Goal: Information Seeking & Learning: Learn about a topic

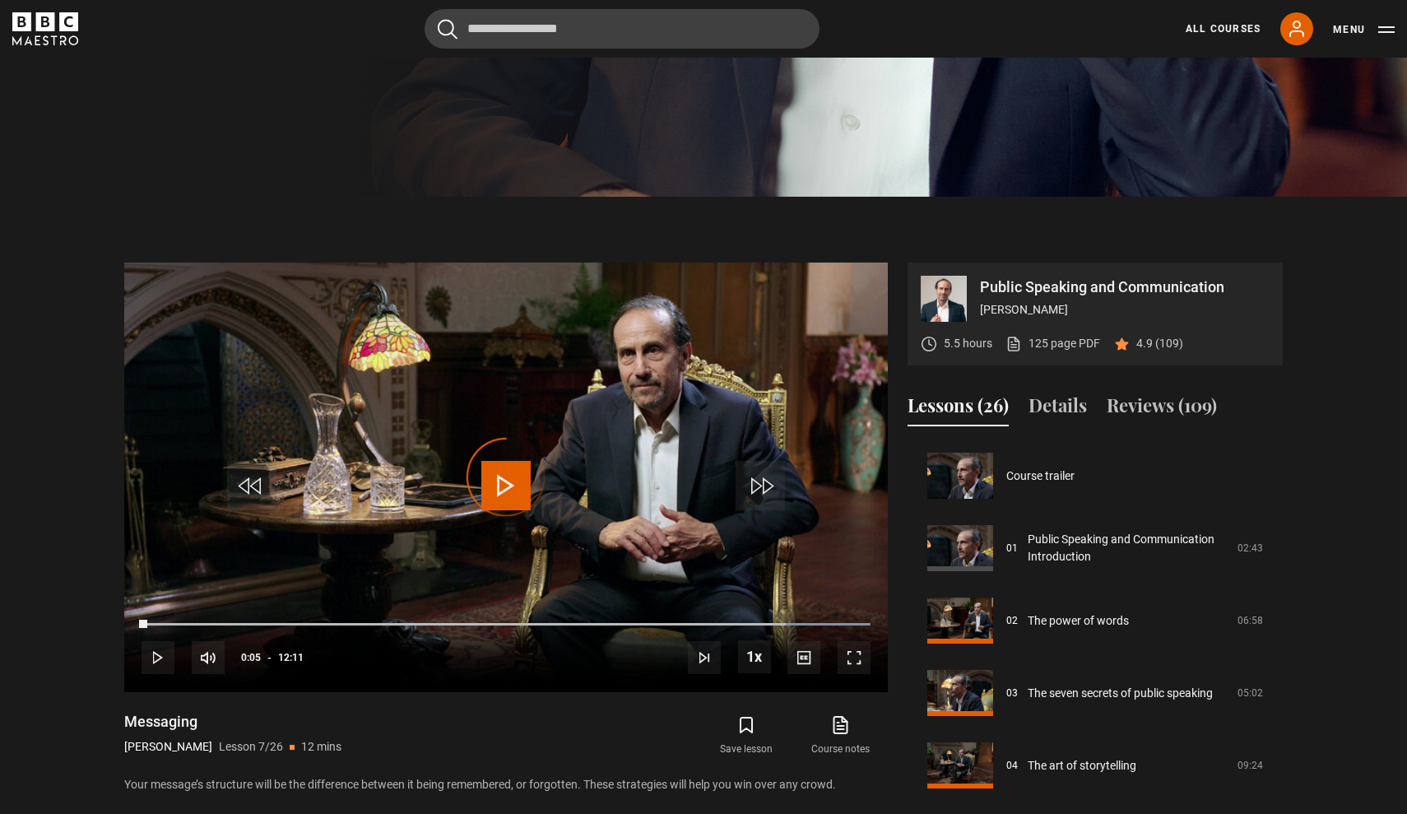
scroll to position [1599, 0]
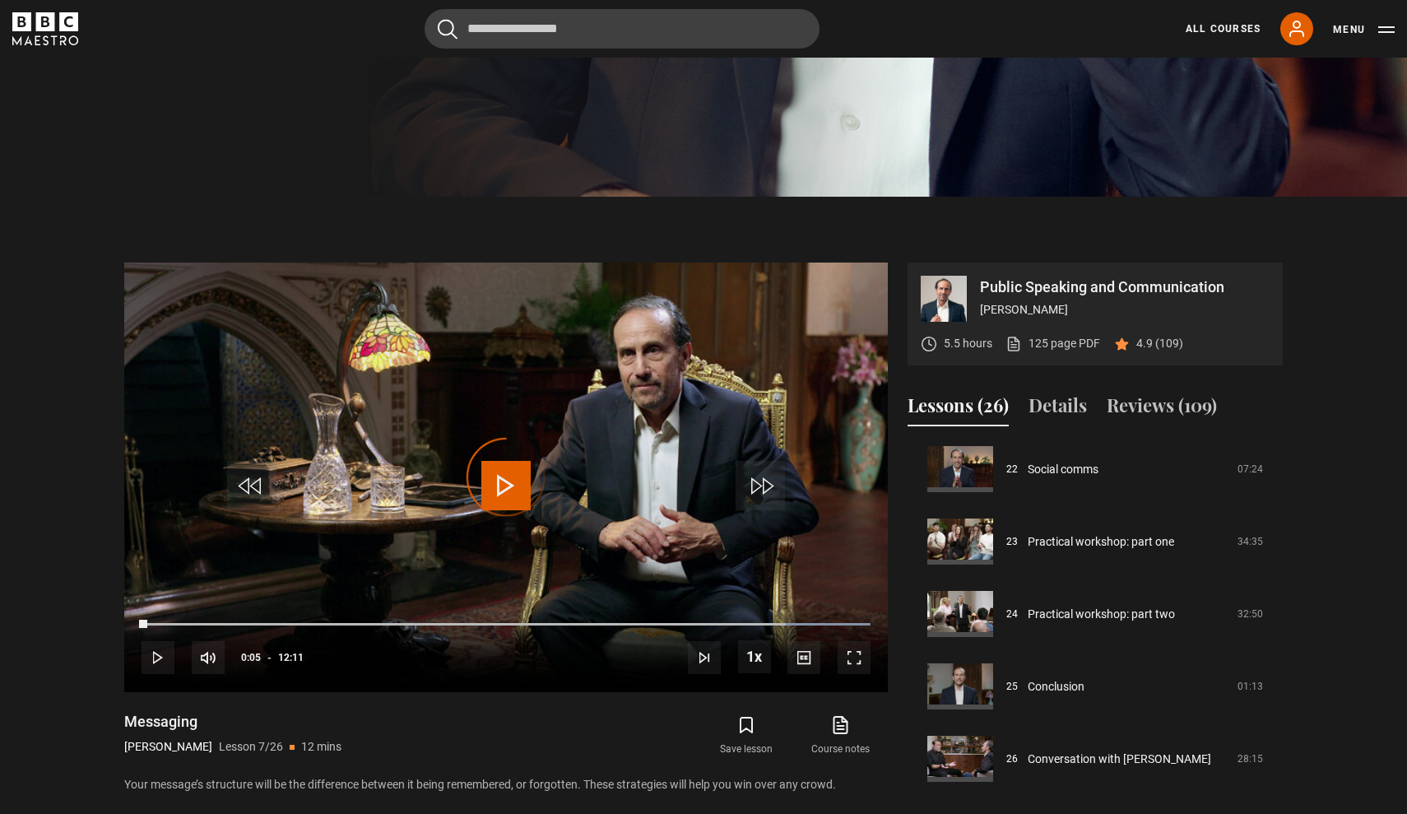
click at [163, 211] on section "Public Speaking and Communication Richard Greene 5.5 hours 125 page PDF (opens …" at bounding box center [703, 513] width 1407 height 632
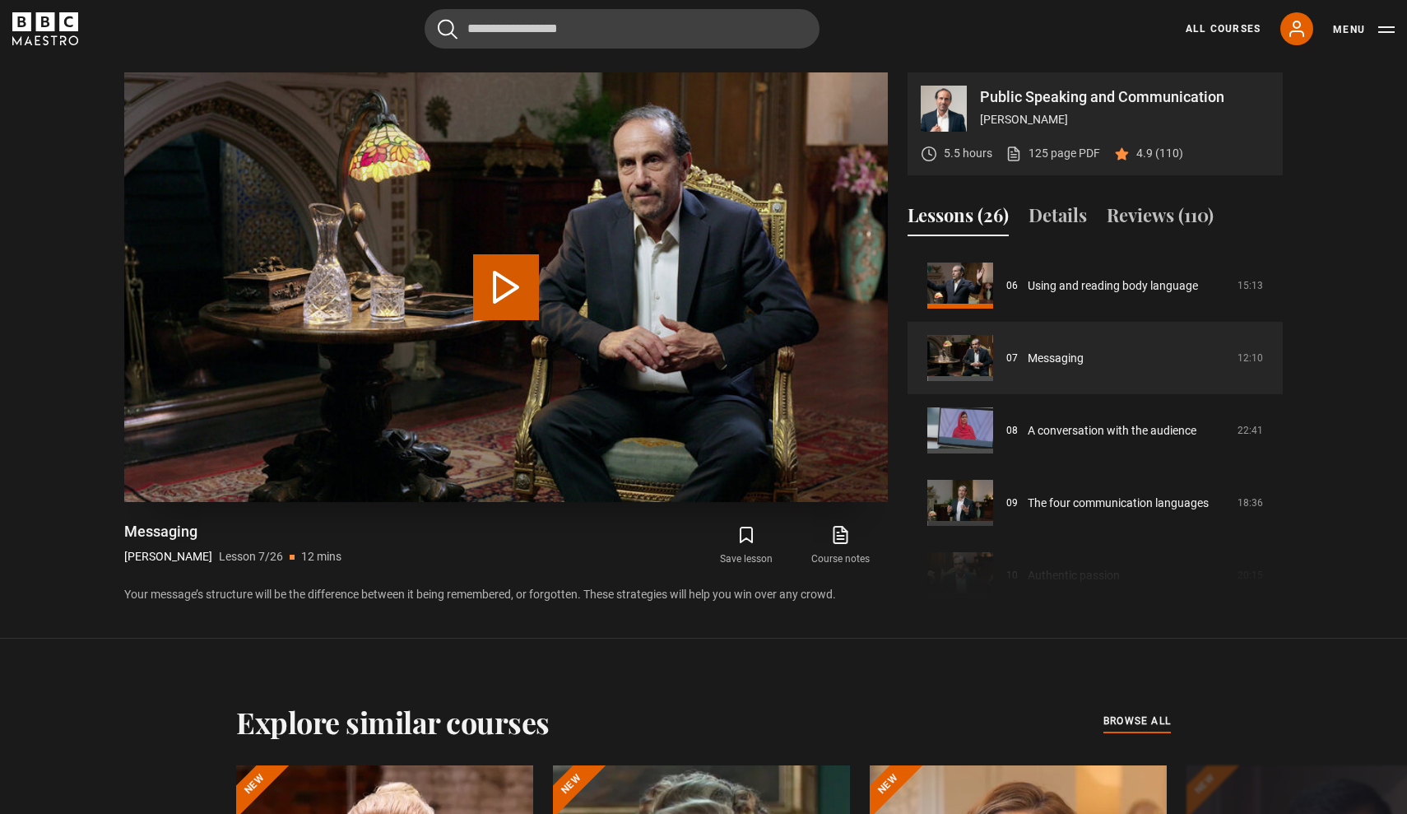
scroll to position [819, 1]
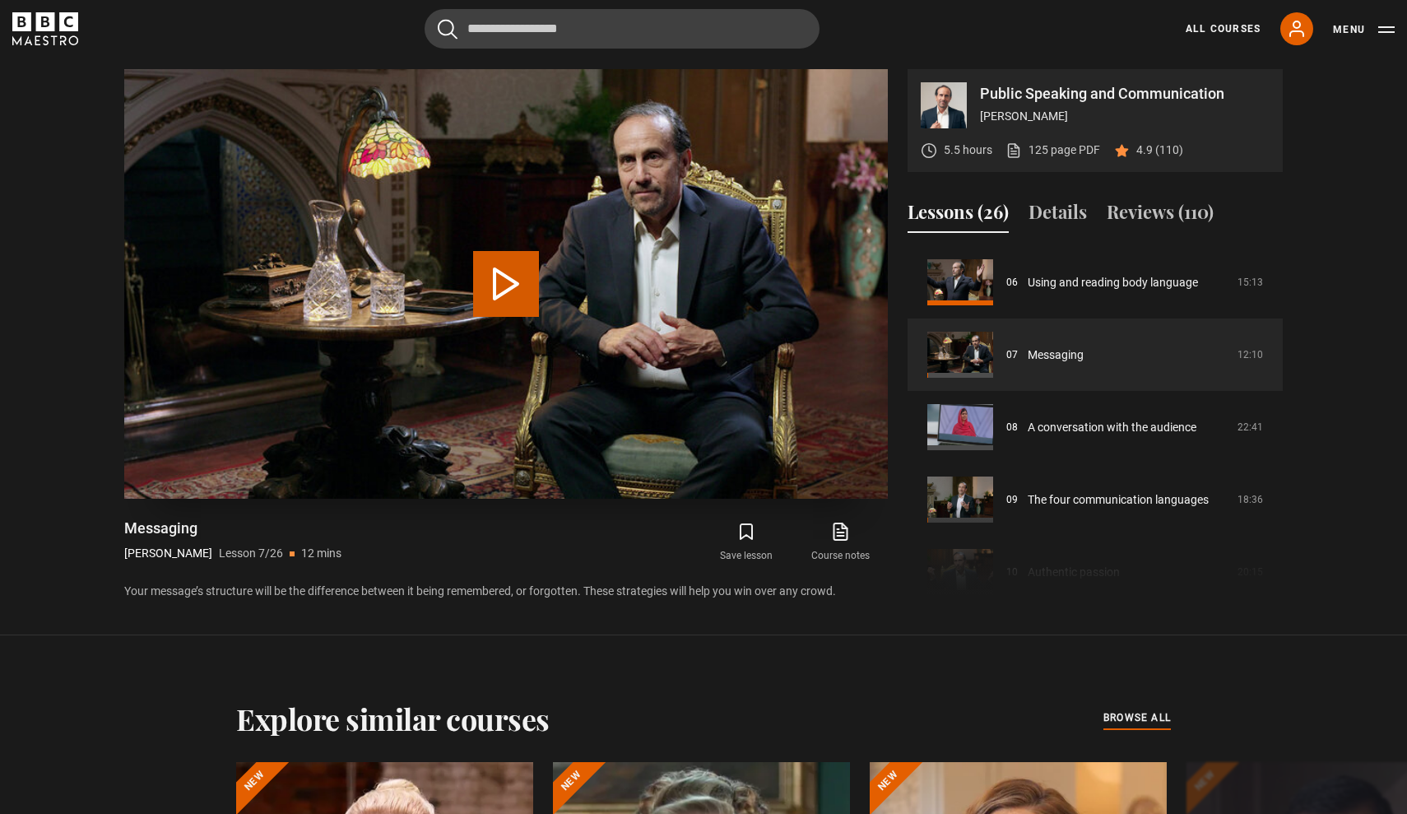
click at [493, 281] on button "Play Lesson Messaging" at bounding box center [506, 284] width 66 height 66
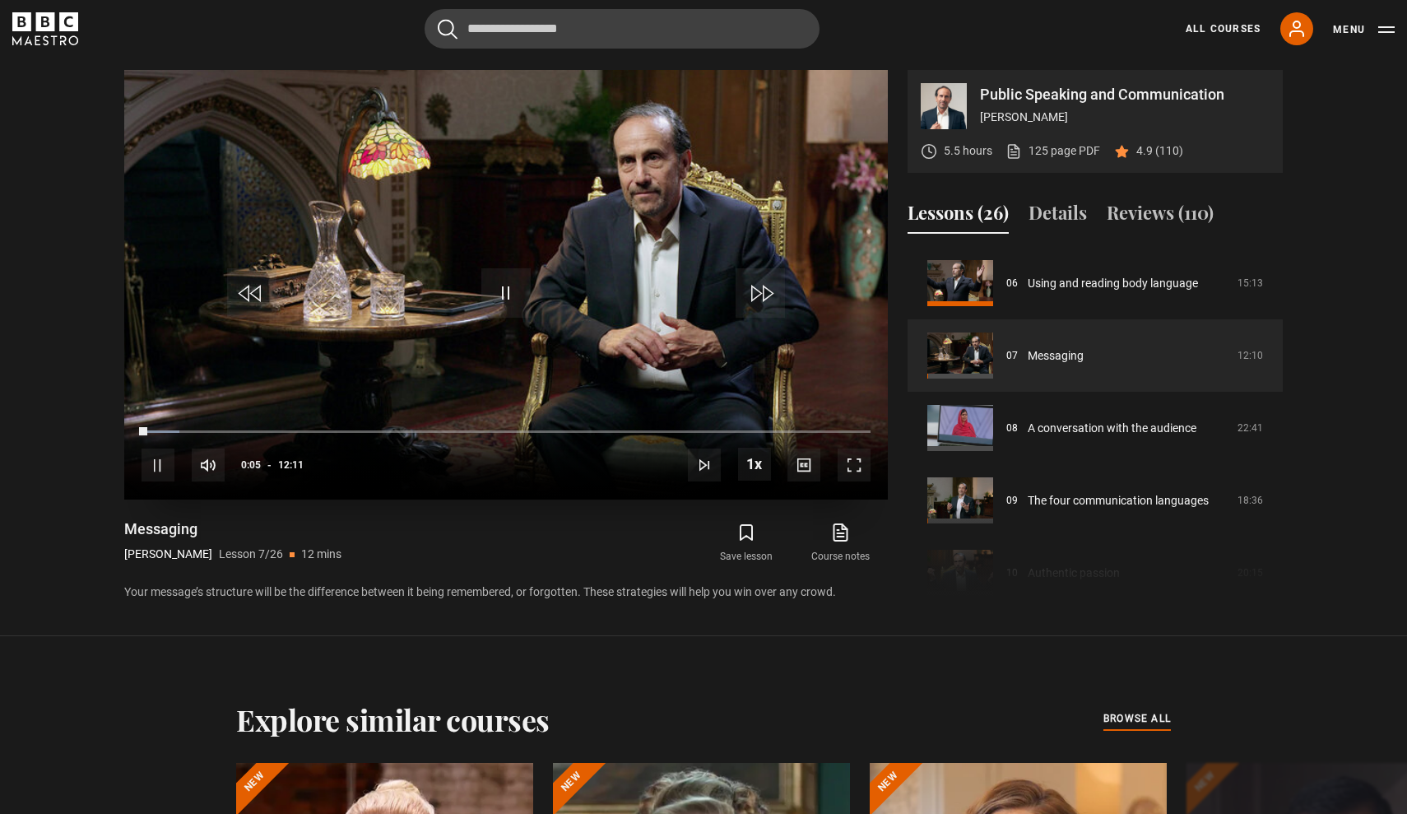
scroll to position [818, 0]
click at [766, 302] on span "Video Player" at bounding box center [760, 292] width 49 height 49
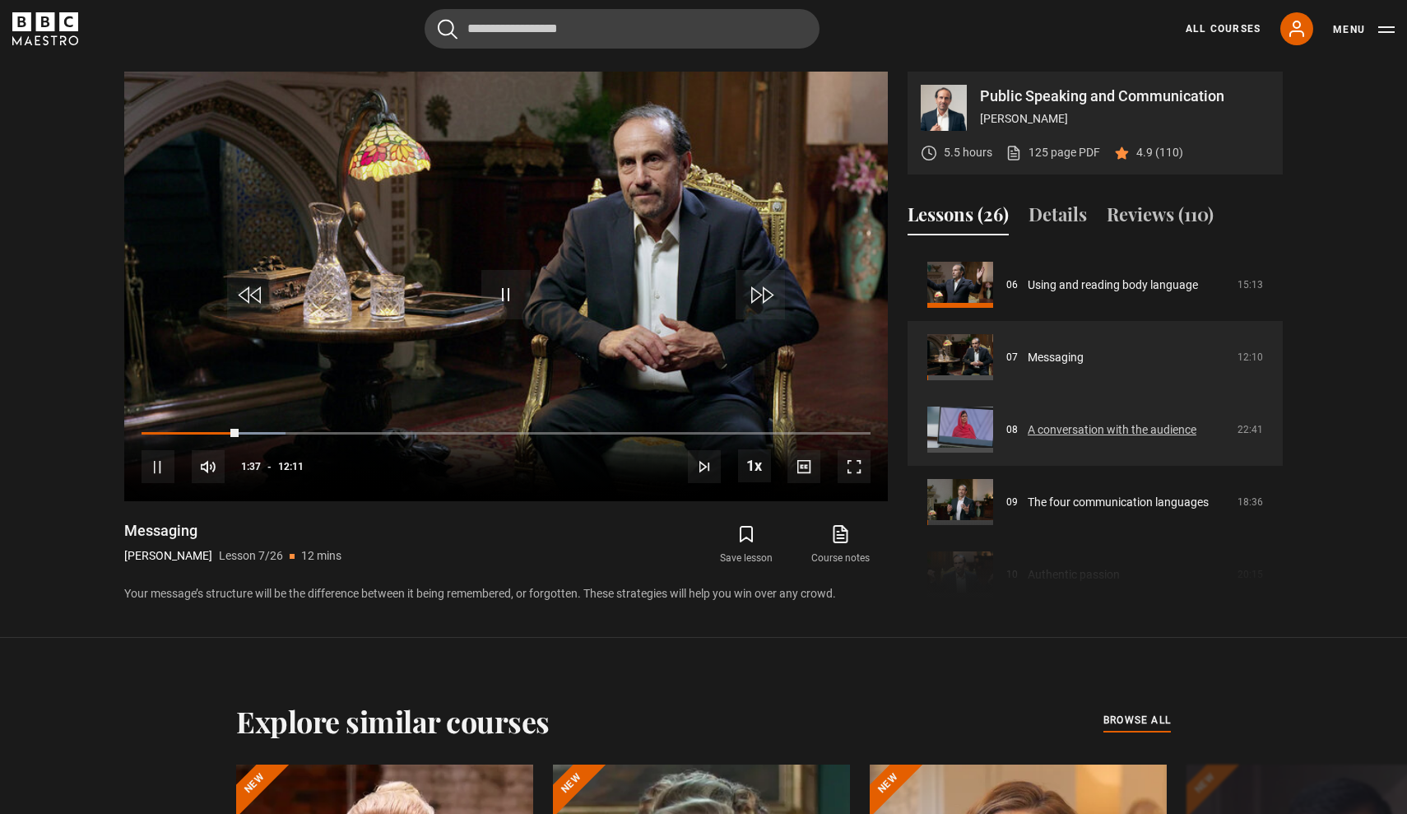
click at [1144, 424] on link "A conversation with the audience" at bounding box center [1112, 429] width 169 height 17
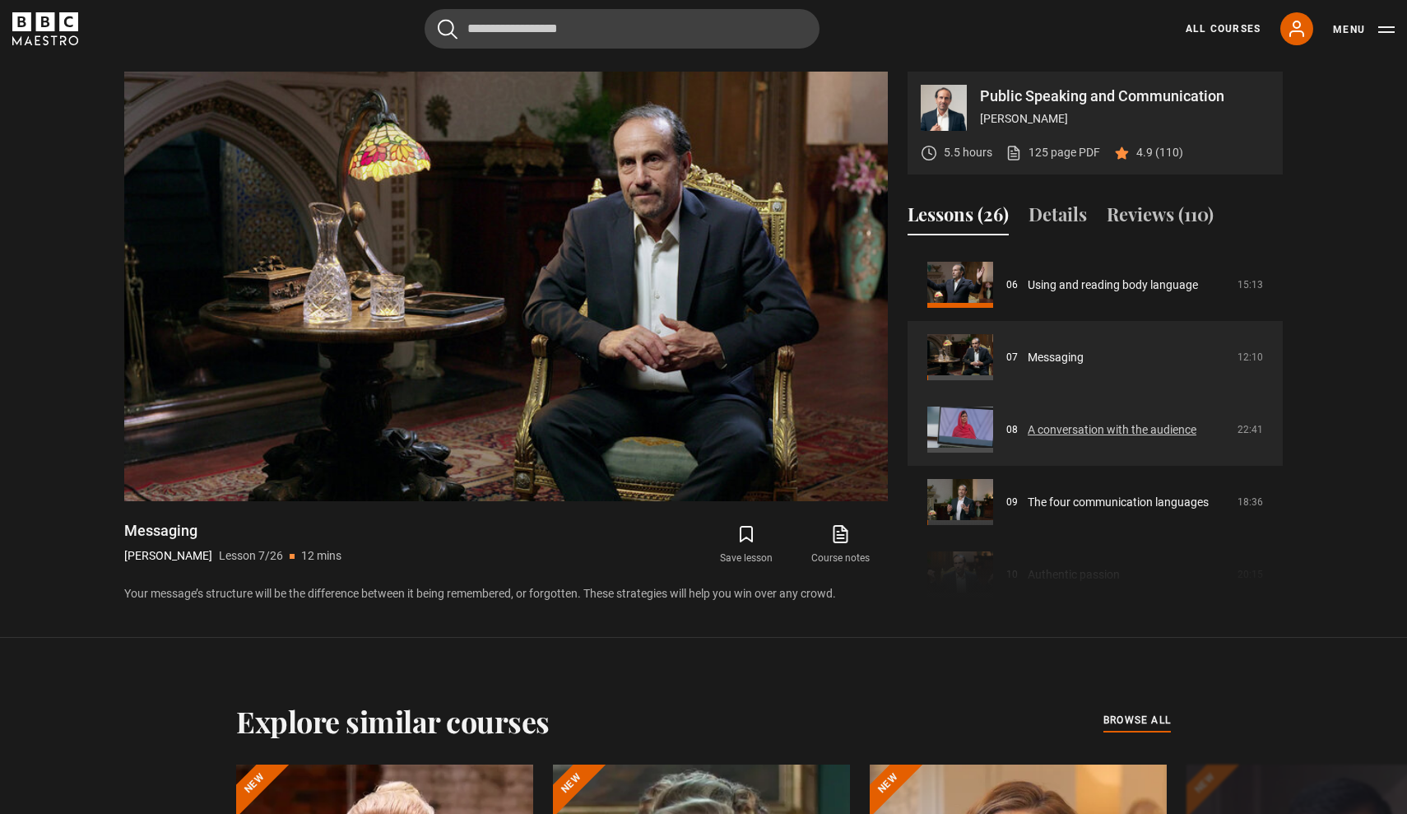
click at [1128, 430] on link "A conversation with the audience" at bounding box center [1112, 429] width 169 height 17
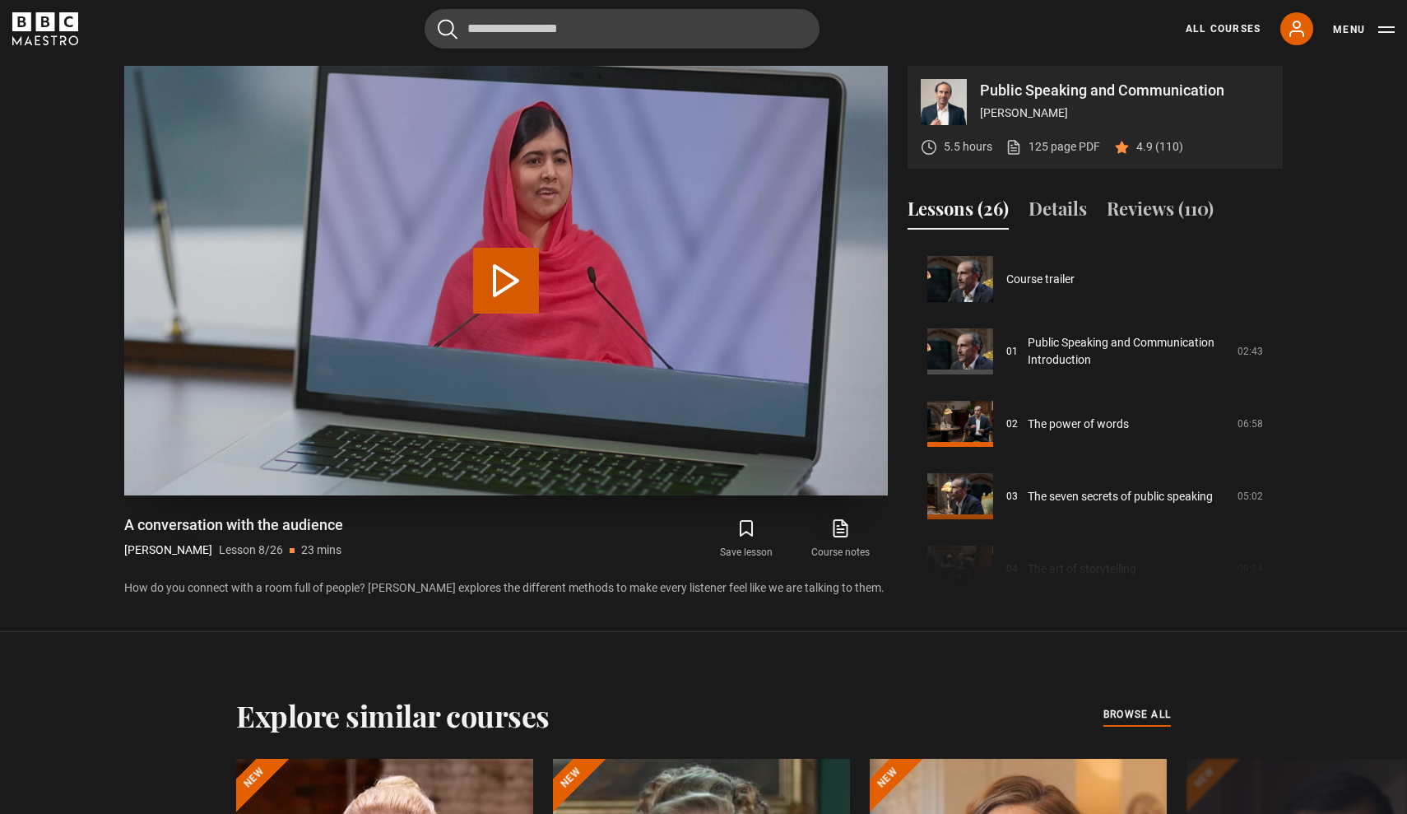
scroll to position [507, 0]
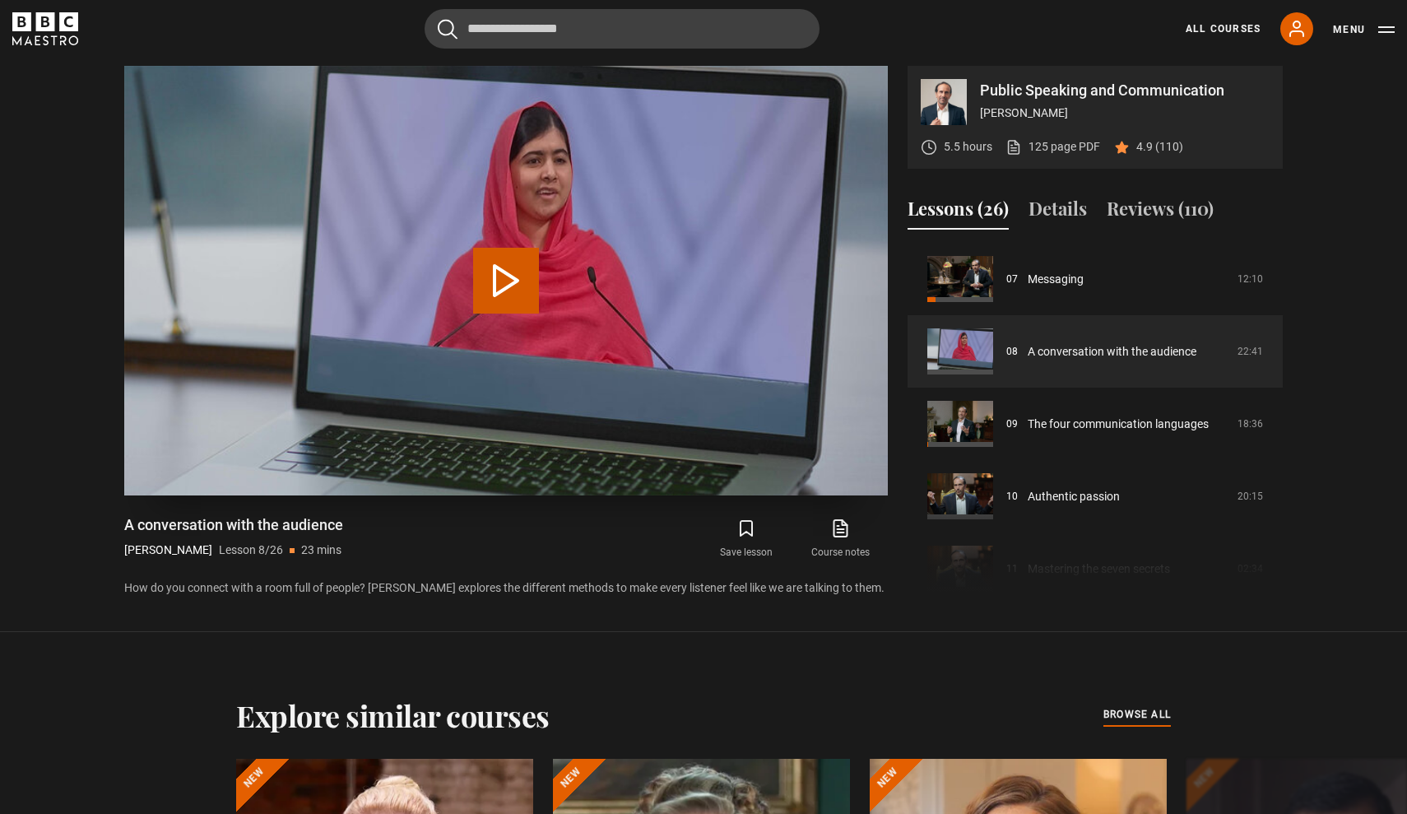
click at [510, 276] on button "Play Lesson A conversation with the audience" at bounding box center [506, 281] width 66 height 66
click at [905, 154] on div "Public Speaking and Communication [PERSON_NAME] 5.5 hours 125 page PDF (opens i…" at bounding box center [703, 332] width 1158 height 532
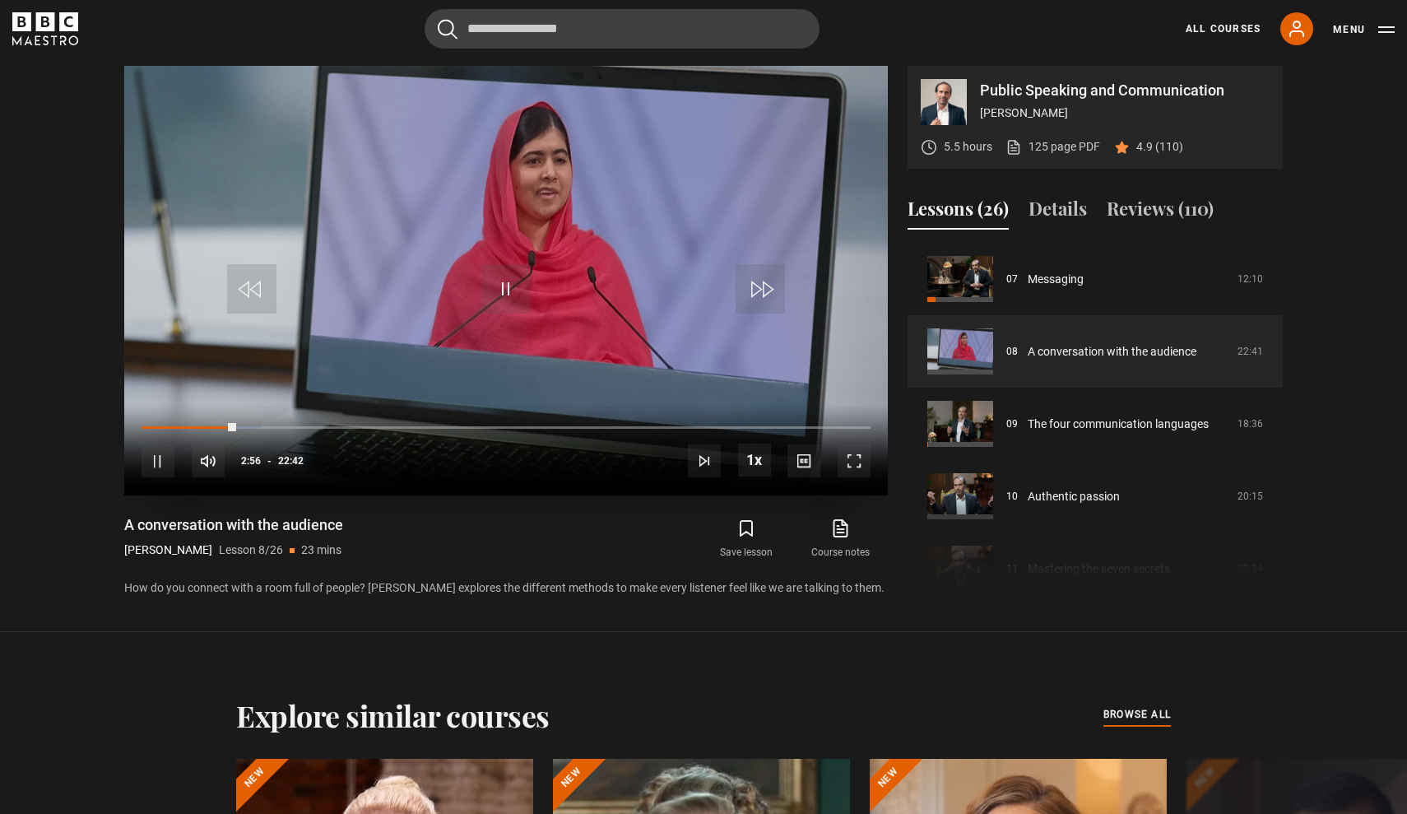
click at [805, 274] on video "Video Player" at bounding box center [506, 280] width 764 height 429
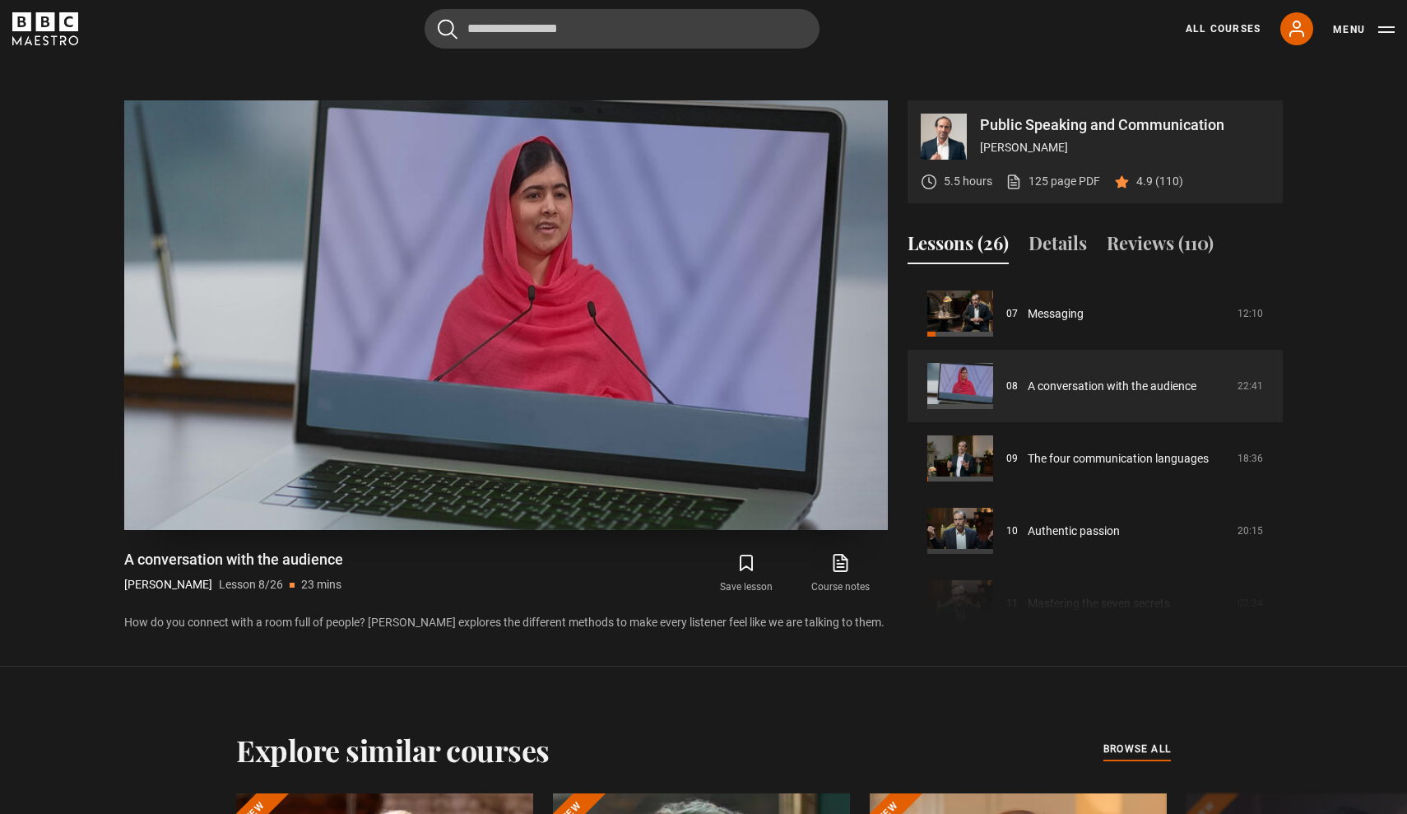
scroll to position [787, 0]
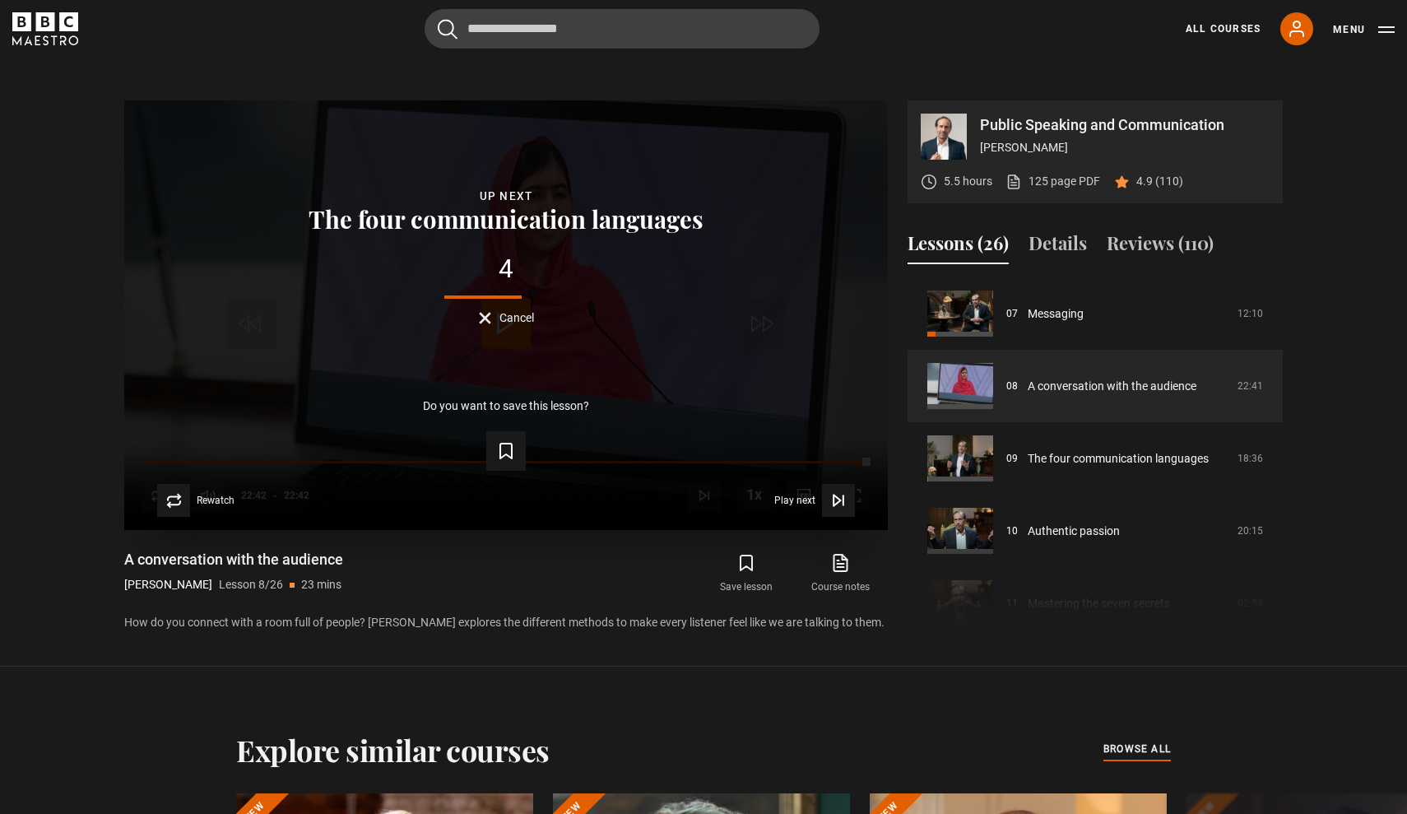
click at [833, 295] on div "4 Cancel" at bounding box center [506, 290] width 711 height 68
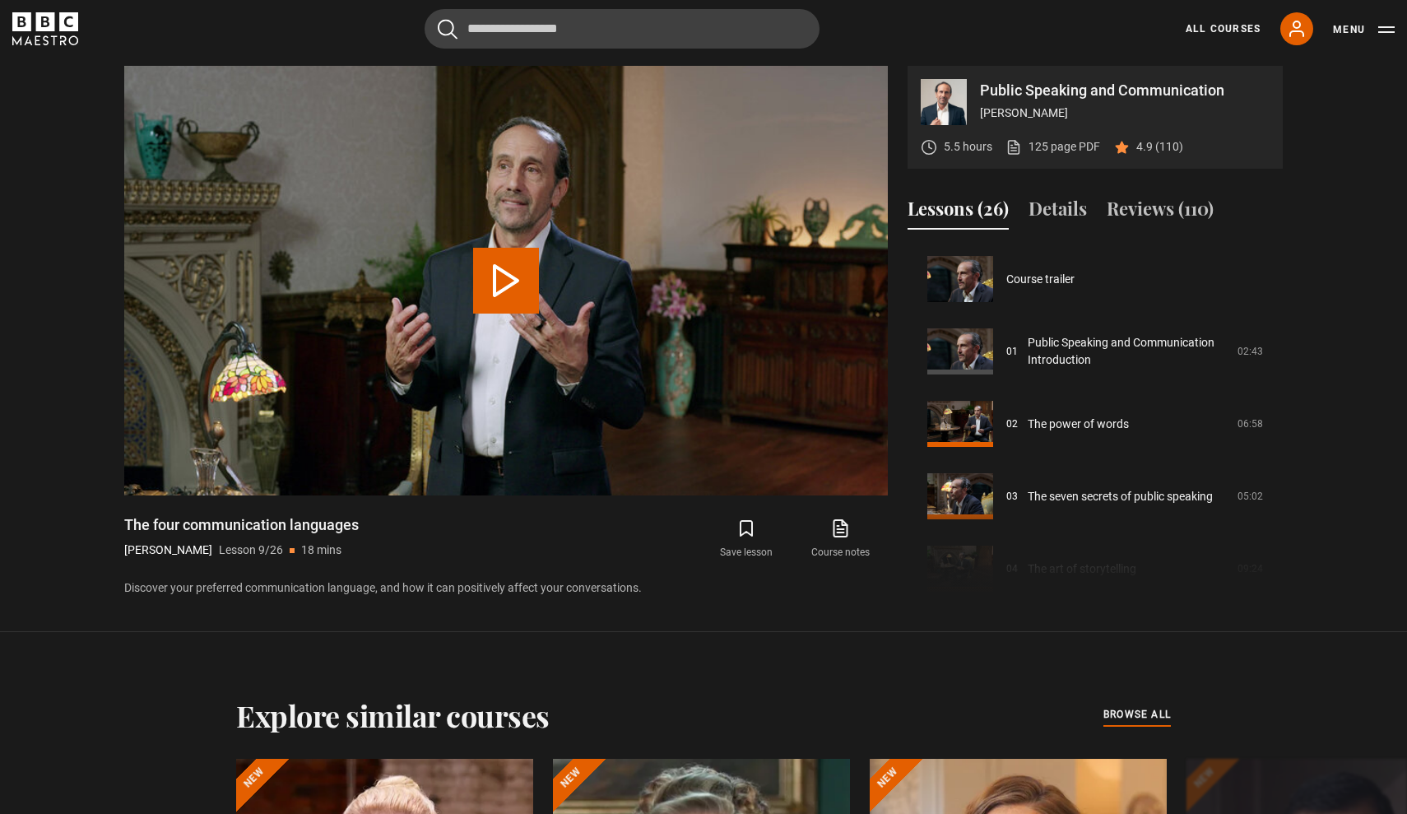
scroll to position [579, 0]
